Goal: Task Accomplishment & Management: Use online tool/utility

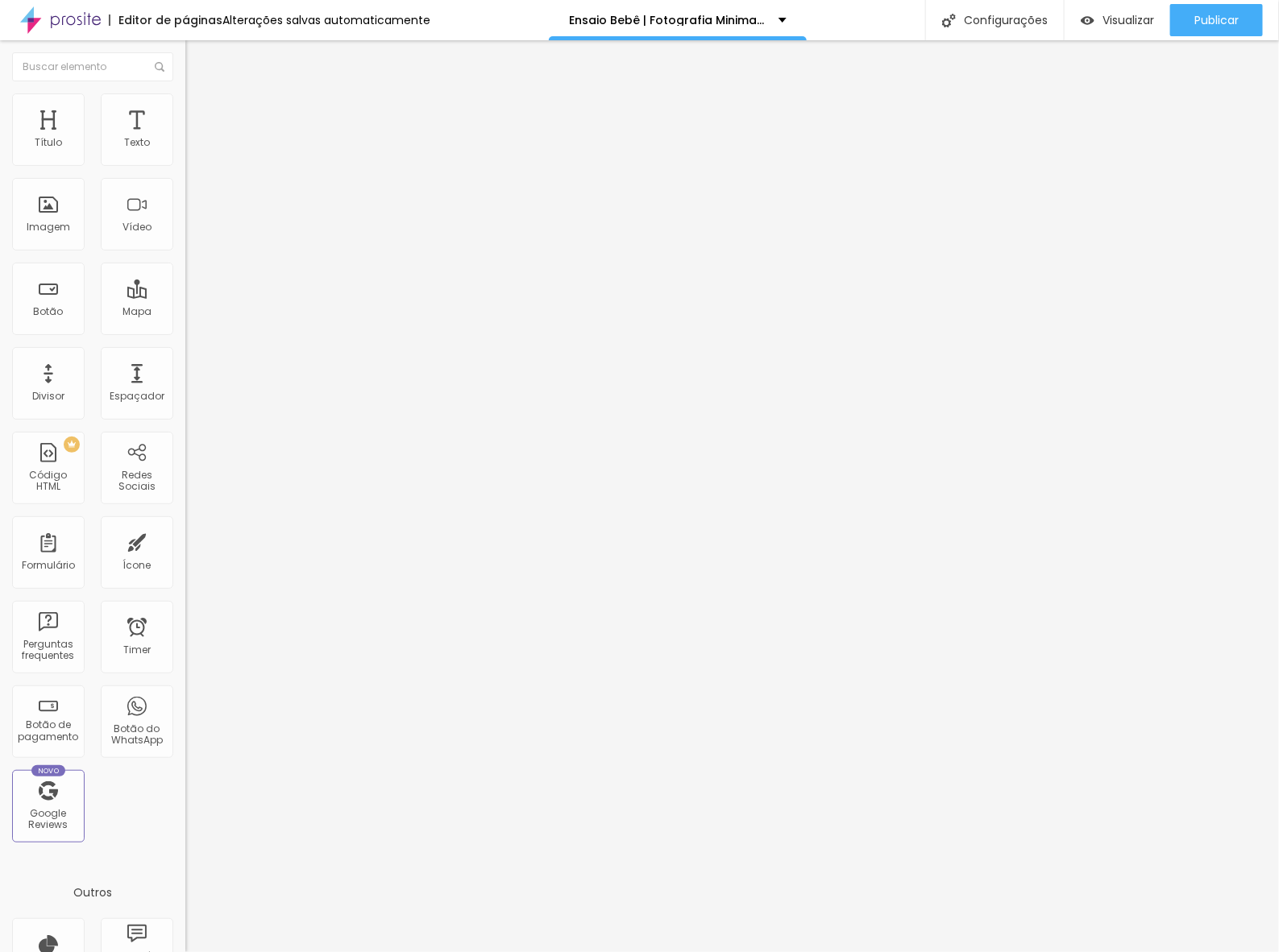
click at [185, 107] on li "Estilo" at bounding box center [278, 101] width 185 height 16
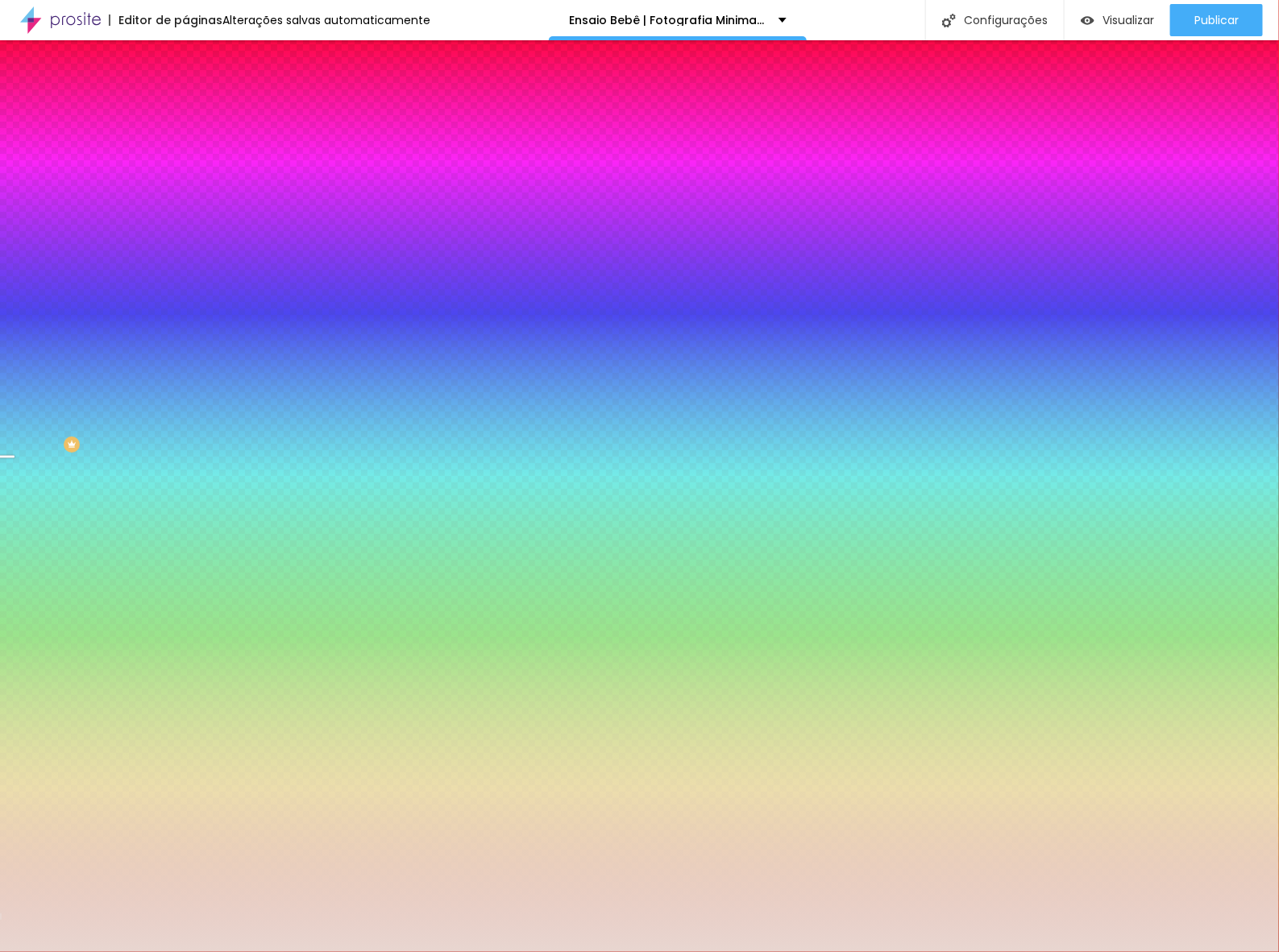
click at [185, 148] on span "Trocar imagem" at bounding box center [229, 142] width 88 height 14
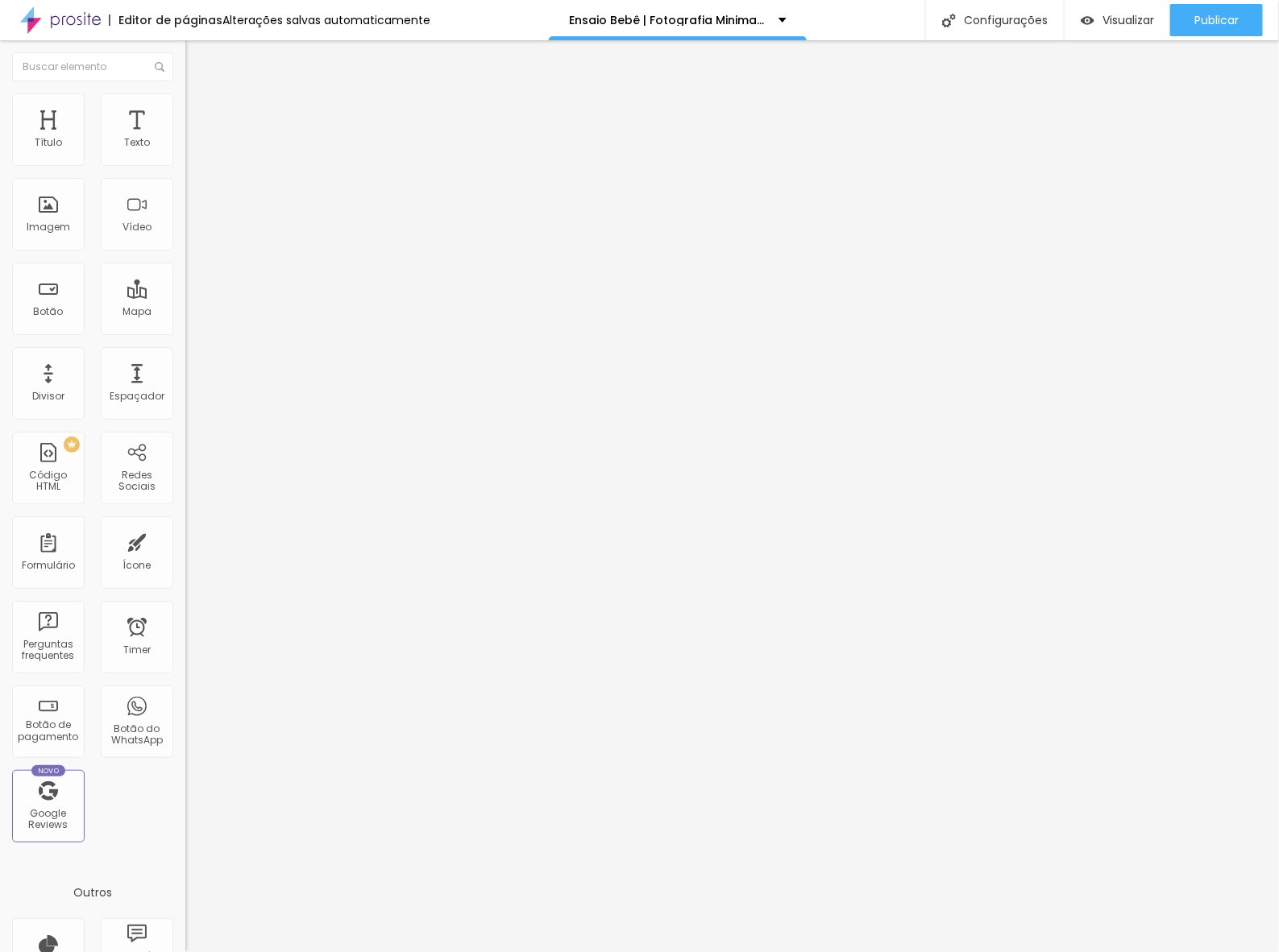
click at [185, 138] on span "Trocar imagem" at bounding box center [229, 131] width 88 height 14
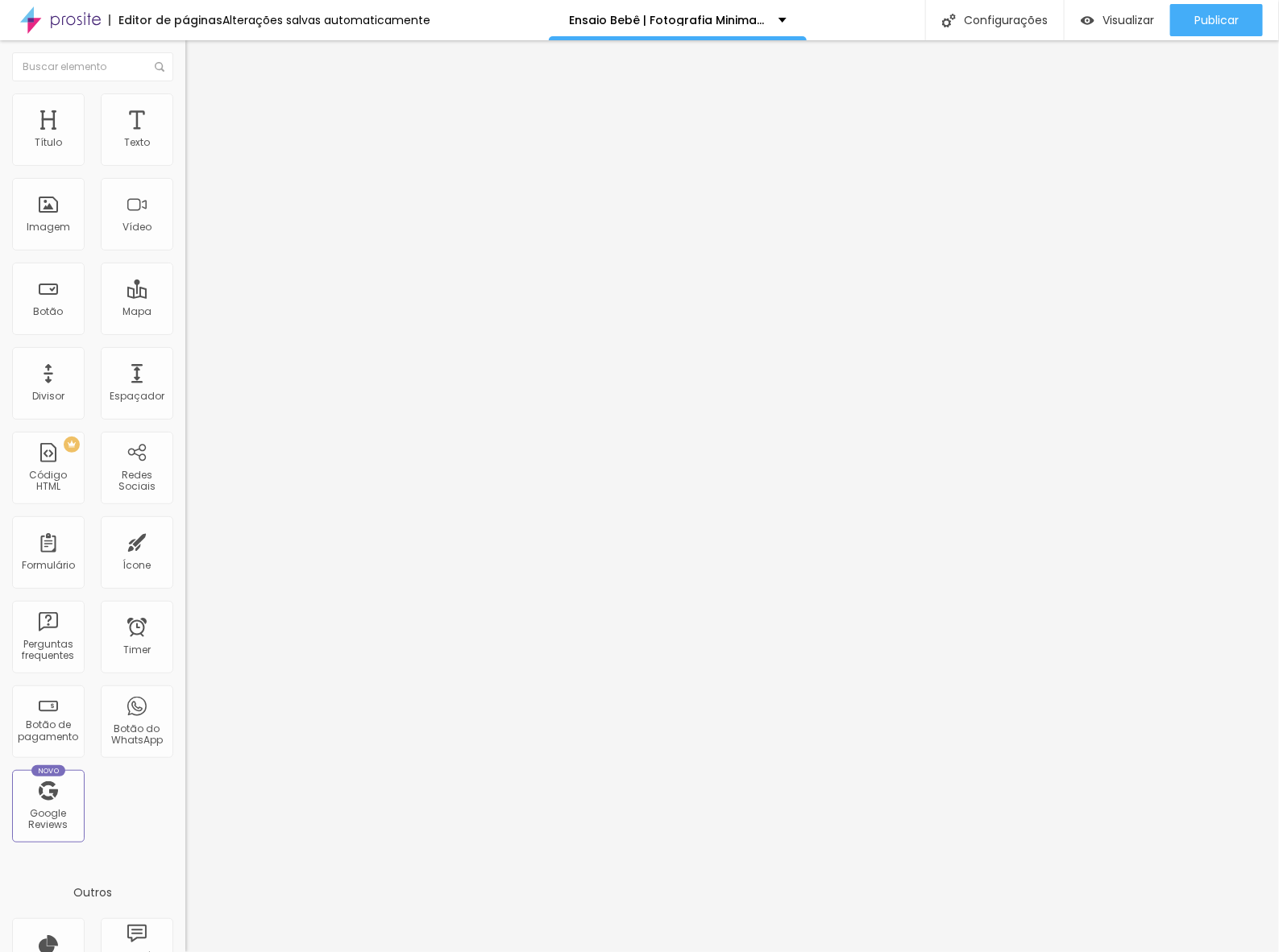
click at [185, 138] on span "Trocar imagem" at bounding box center [229, 131] width 88 height 14
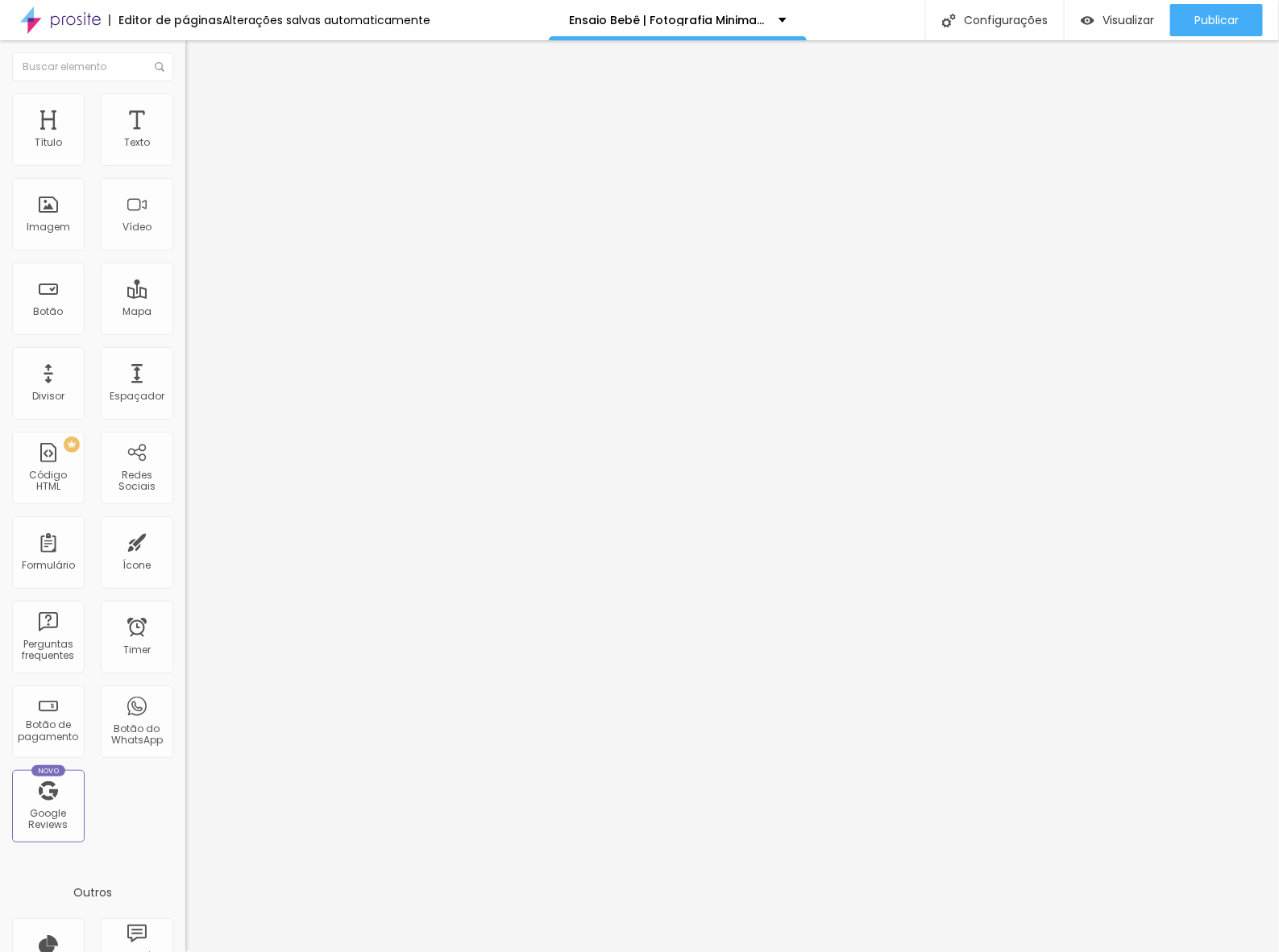
scroll to position [403, 0]
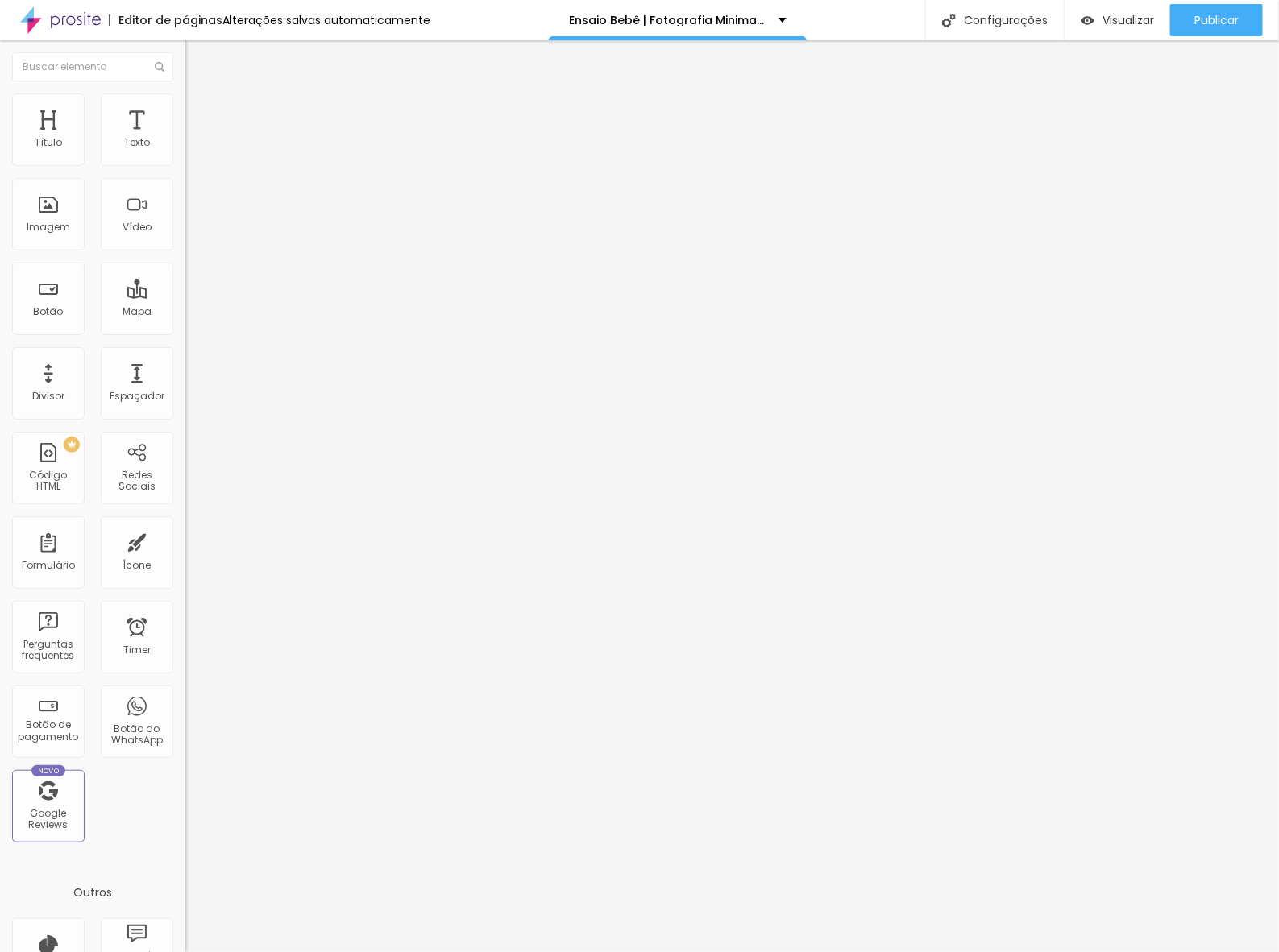
click at [185, 138] on span "Trocar imagem" at bounding box center [229, 131] width 88 height 14
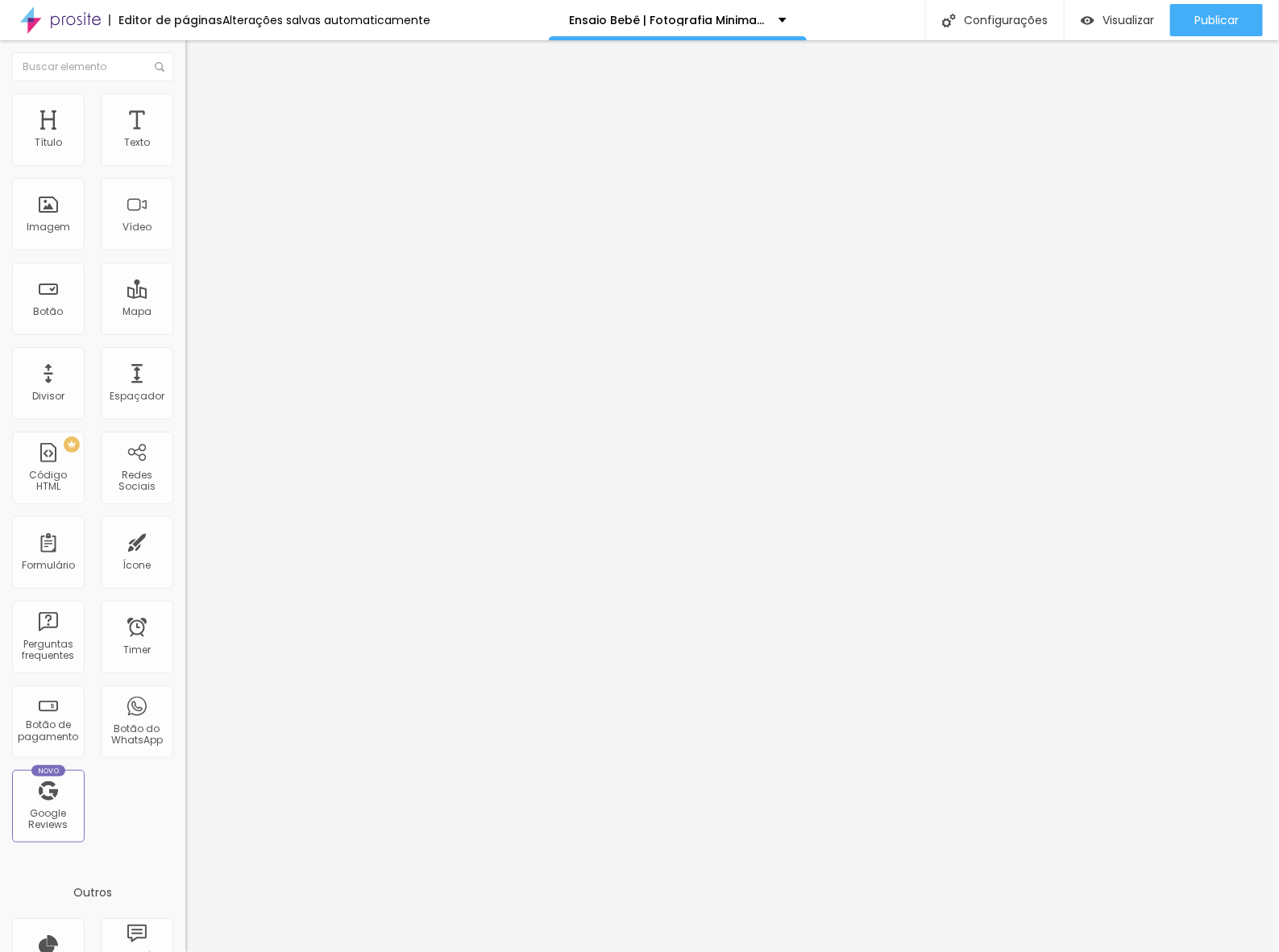
click at [185, 138] on span "Trocar imagem" at bounding box center [229, 131] width 88 height 14
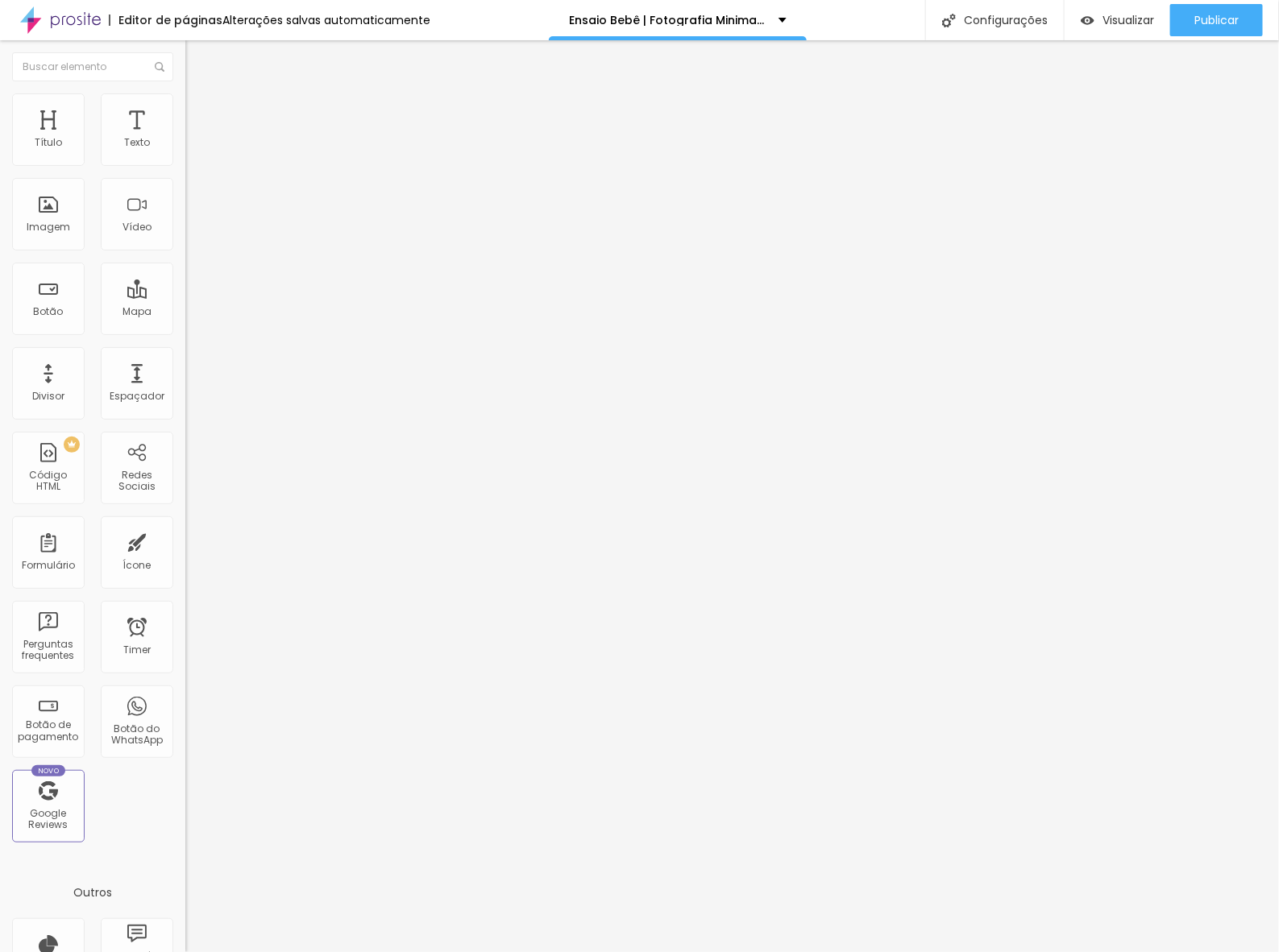
click at [185, 138] on span "Trocar imagem" at bounding box center [229, 131] width 88 height 14
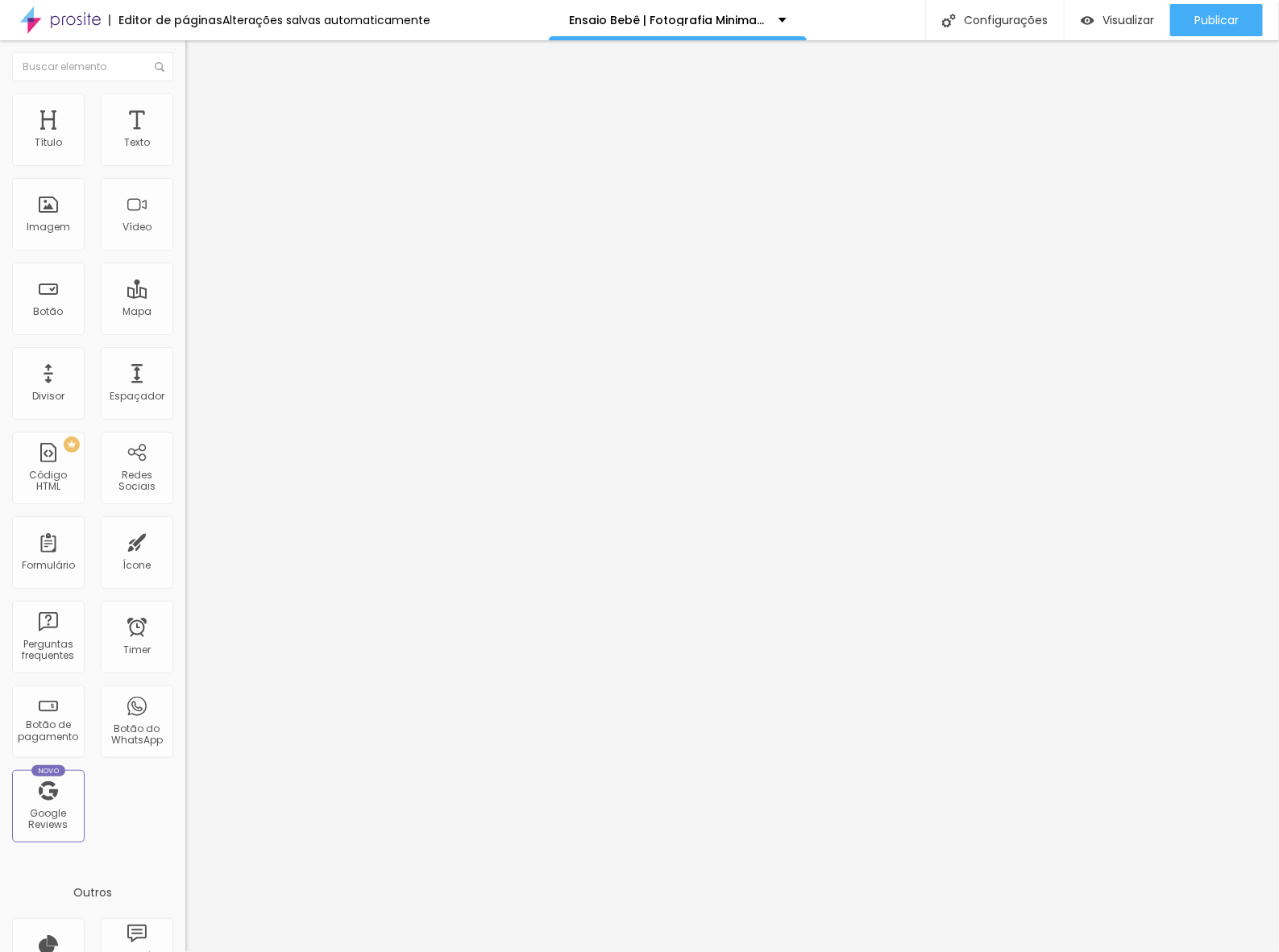
click at [185, 138] on span "Trocar imagem" at bounding box center [229, 131] width 88 height 14
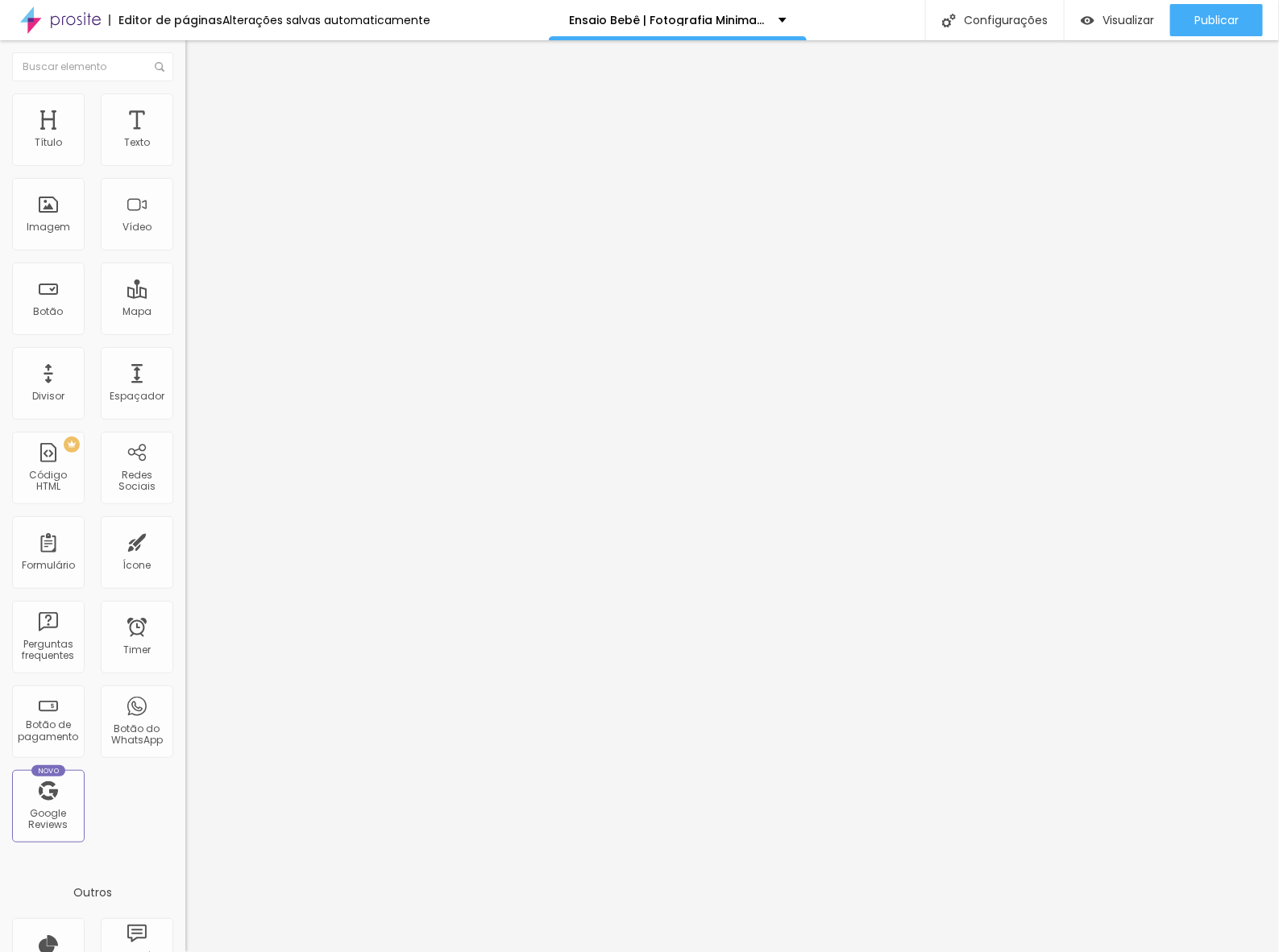
click at [185, 110] on ul "Conteúdo Estilo Avançado" at bounding box center [278, 101] width 185 height 48
click at [200, 111] on span "Estilo" at bounding box center [212, 105] width 25 height 14
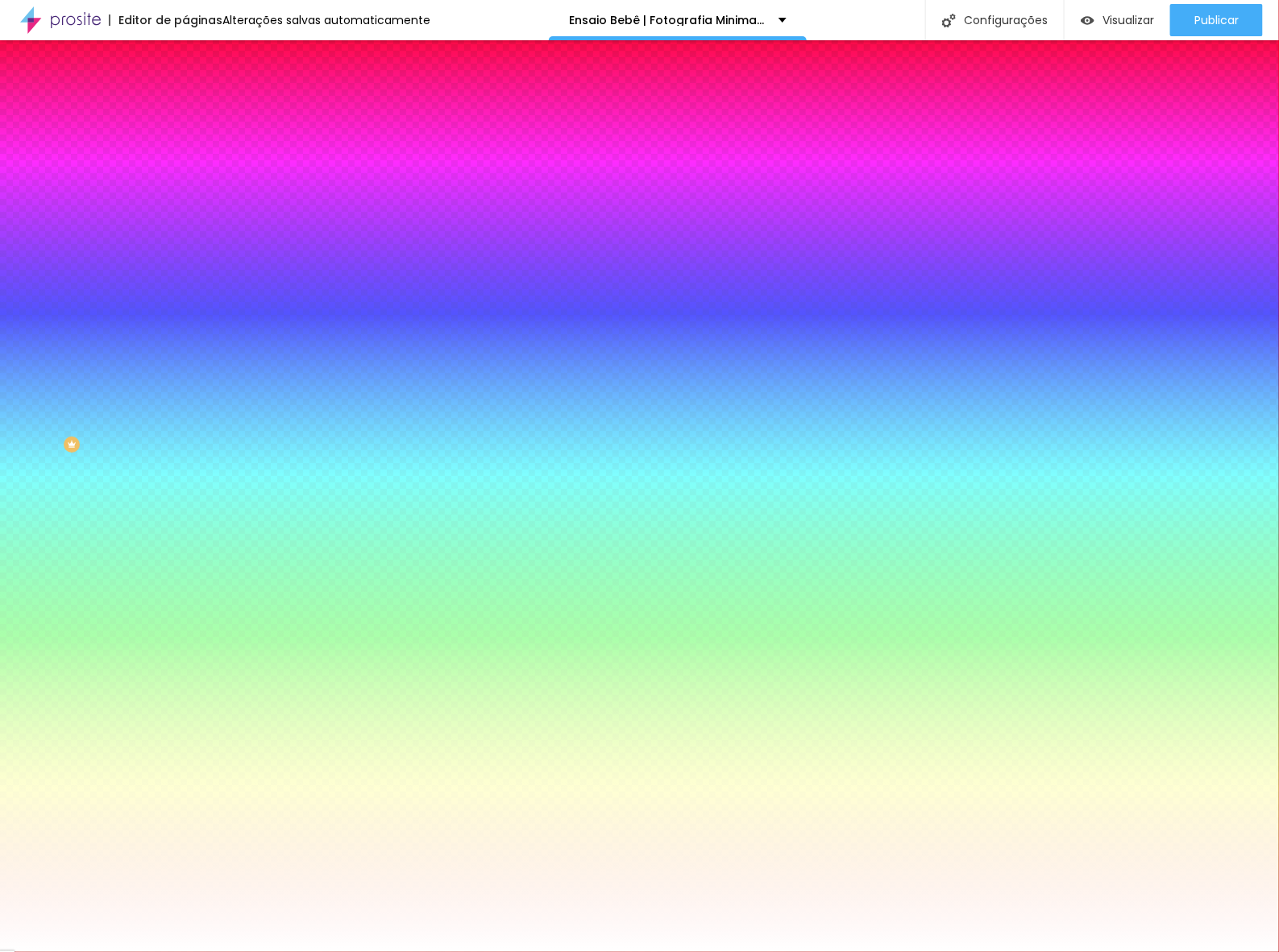
click at [185, 148] on span "Trocar imagem" at bounding box center [229, 142] width 88 height 14
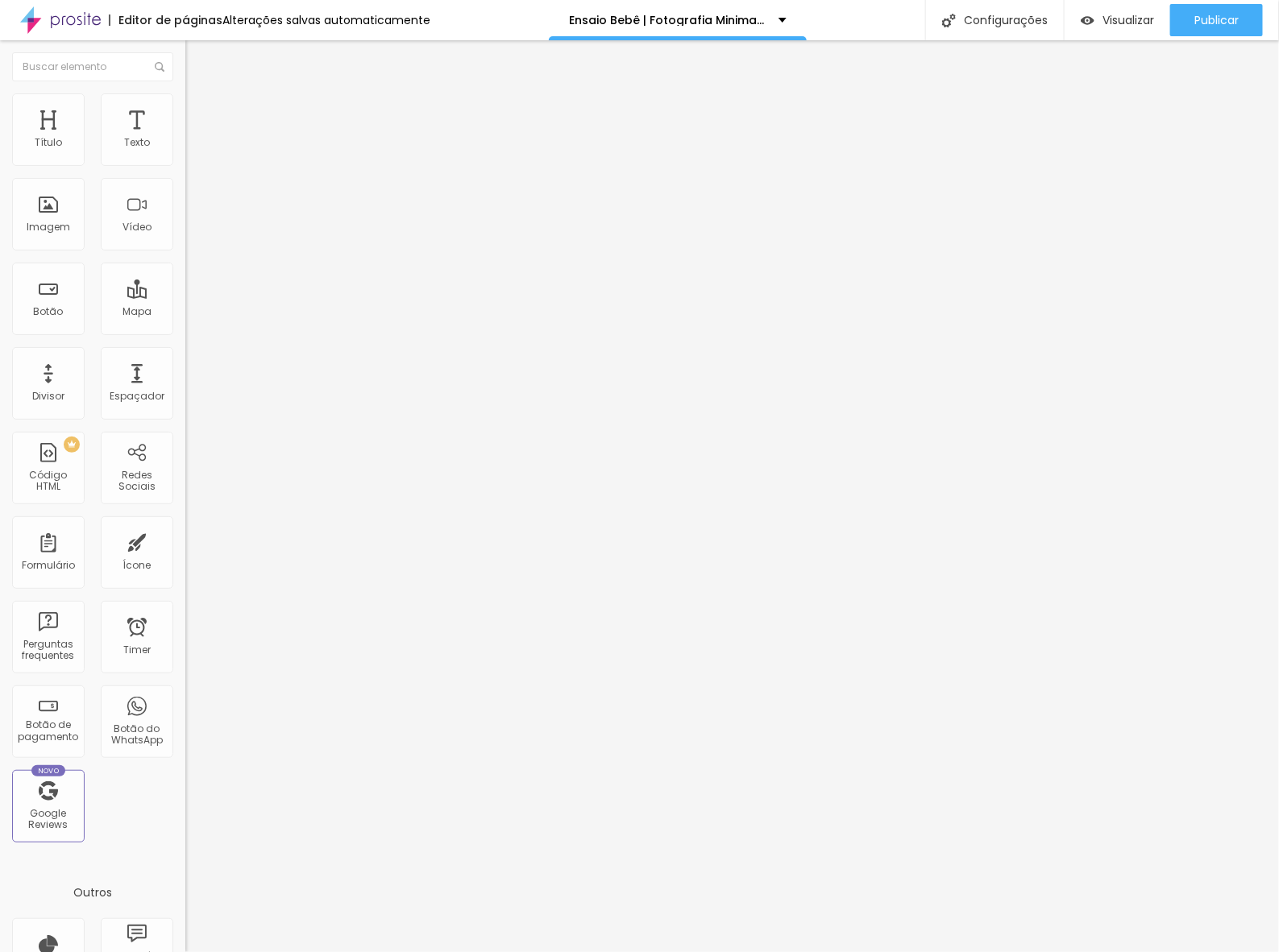
click at [185, 102] on li "Estilo" at bounding box center [278, 101] width 185 height 16
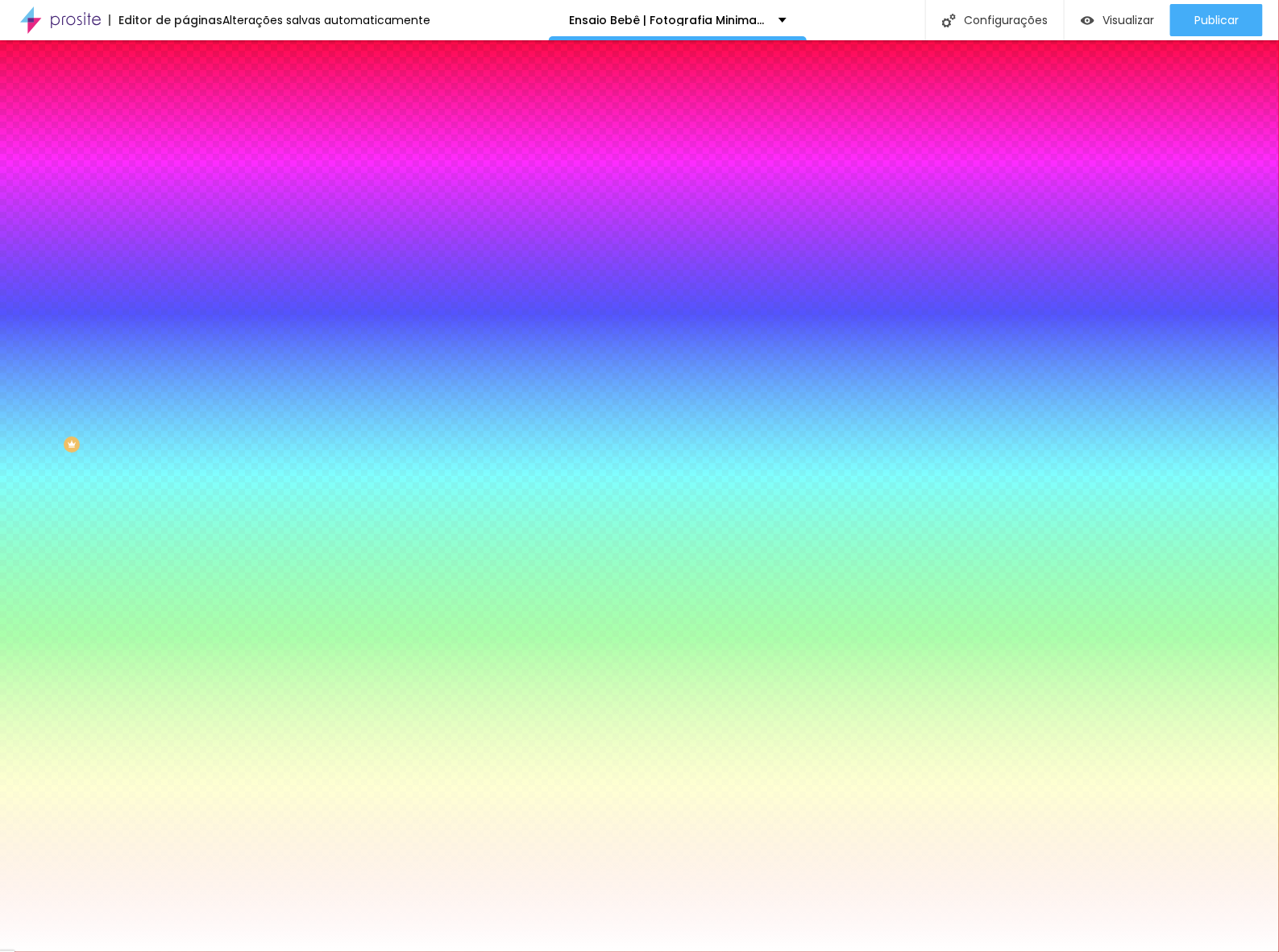
click at [185, 148] on span "Trocar imagem" at bounding box center [229, 142] width 88 height 14
